Goal: Information Seeking & Learning: Check status

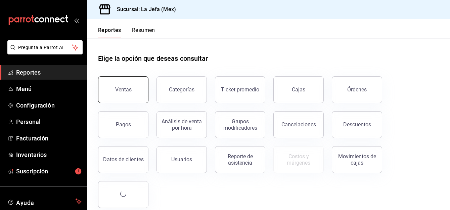
click at [123, 95] on button "Ventas" at bounding box center [123, 89] width 50 height 27
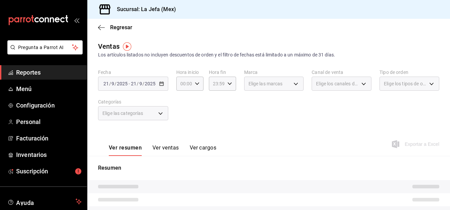
click at [157, 85] on div "[DATE] [DATE] - [DATE] [DATE]" at bounding box center [133, 84] width 70 height 14
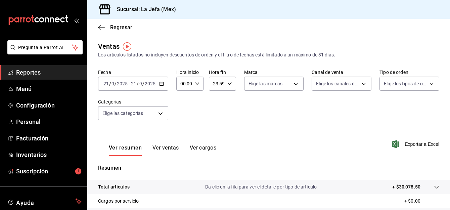
click at [157, 85] on div "[DATE] [DATE] - [DATE] [DATE]" at bounding box center [133, 84] width 70 height 14
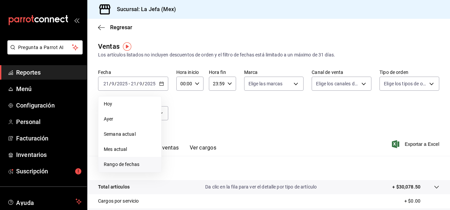
click at [126, 166] on span "Rango de fechas" at bounding box center [130, 164] width 52 height 7
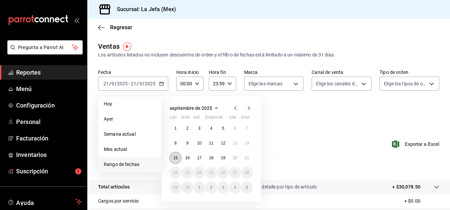
click at [179, 158] on button "15" at bounding box center [176, 158] width 12 height 12
click at [245, 157] on abbr "21" at bounding box center [247, 158] width 4 height 5
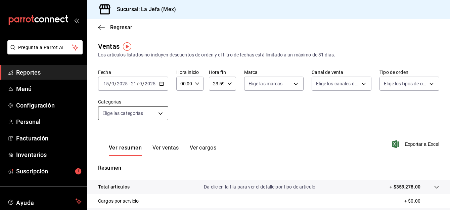
click at [160, 113] on body "Pregunta a Parrot AI Reportes Menú Configuración Personal Facturación Inventari…" at bounding box center [225, 105] width 450 height 210
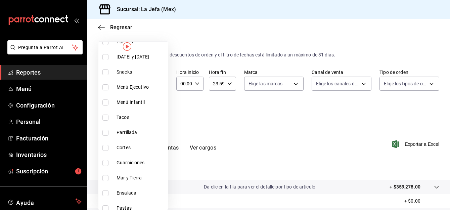
scroll to position [107, 0]
click at [106, 148] on input "checkbox" at bounding box center [105, 147] width 6 height 6
checkbox input "true"
type input "b3925f90-a0c0-49c7-a90c-af6be0a29129"
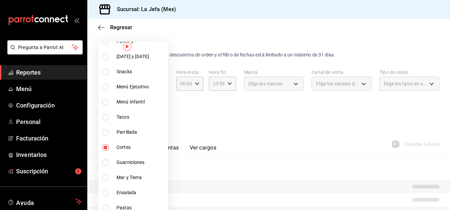
click at [303, 120] on div at bounding box center [225, 105] width 450 height 210
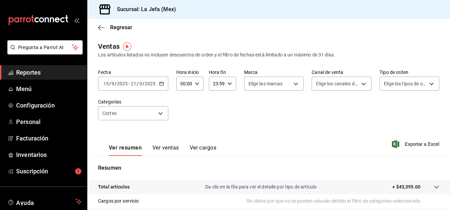
click at [162, 146] on button "Ver ventas" at bounding box center [166, 149] width 27 height 11
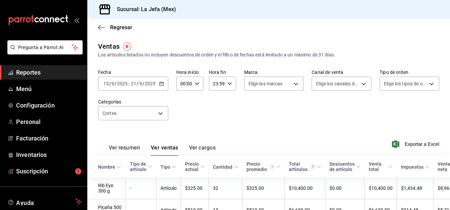
click at [163, 83] on \(Stroke\) "button" at bounding box center [162, 83] width 4 height 0
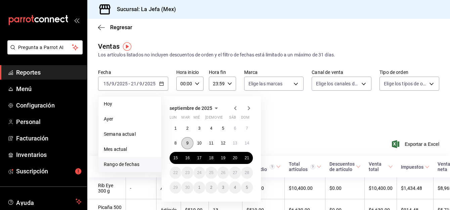
click at [186, 142] on abbr "9" at bounding box center [187, 143] width 2 height 5
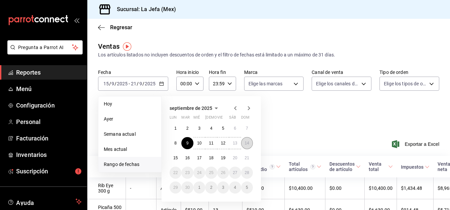
click at [247, 146] on button "14" at bounding box center [247, 143] width 12 height 12
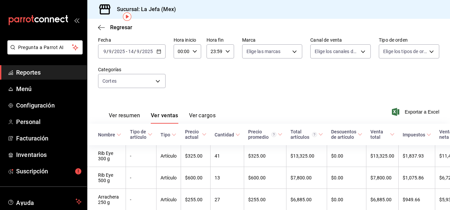
scroll to position [28, 0]
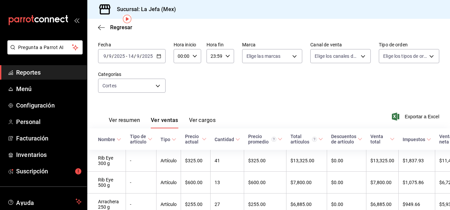
click at [157, 61] on div "[DATE] [DATE] - [DATE] [DATE]" at bounding box center [132, 56] width 68 height 14
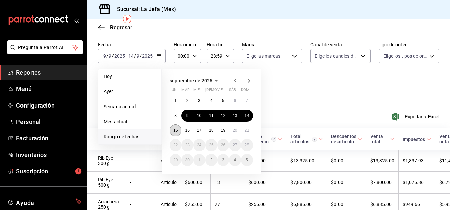
click at [178, 130] on abbr "15" at bounding box center [175, 130] width 4 height 5
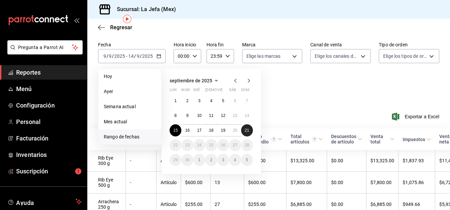
click at [248, 131] on abbr "21" at bounding box center [247, 130] width 4 height 5
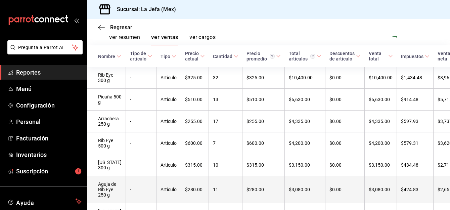
scroll to position [103, 0]
